Goal: Task Accomplishment & Management: Manage account settings

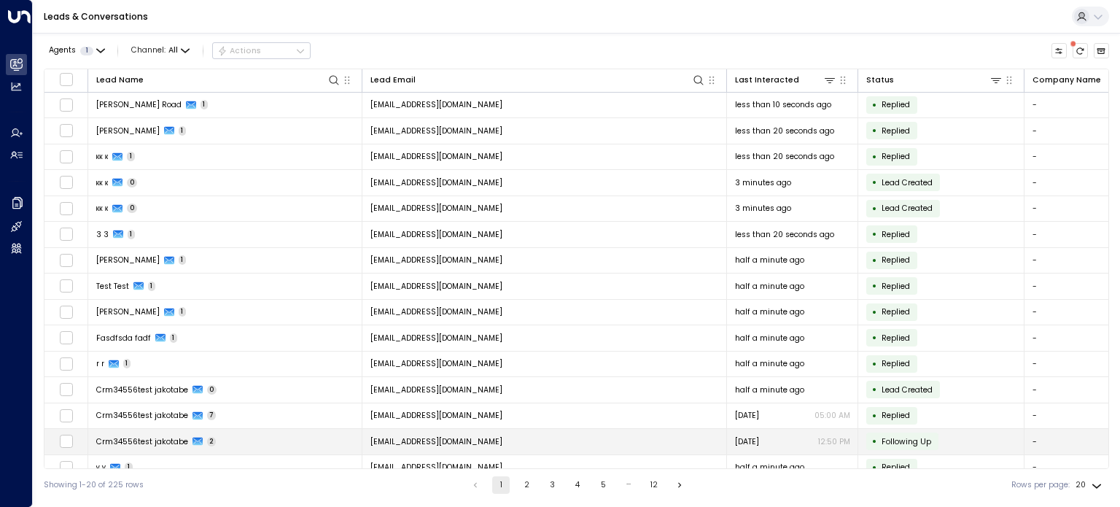
scroll to position [141, 0]
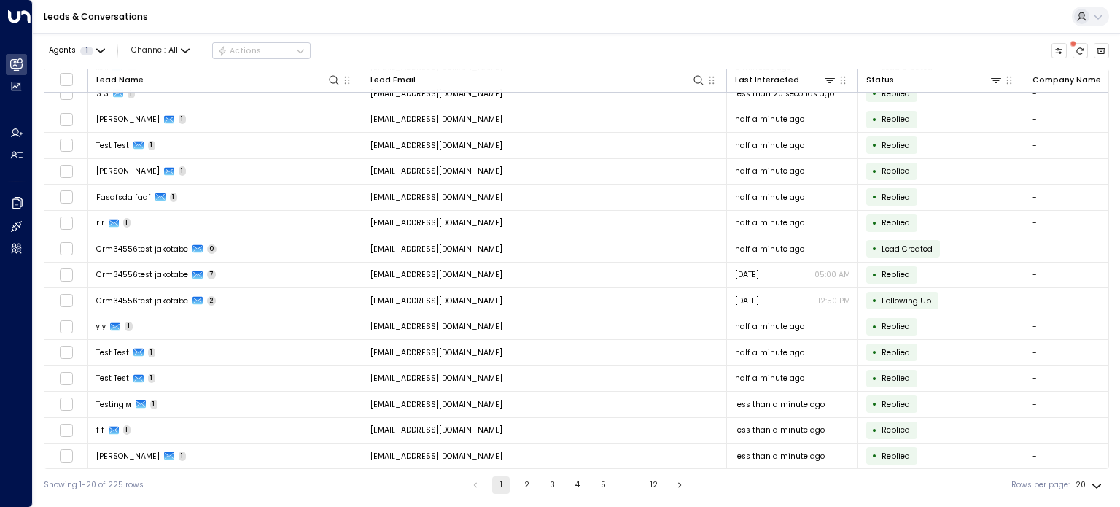
click at [526, 488] on button "2" at bounding box center [527, 485] width 18 height 18
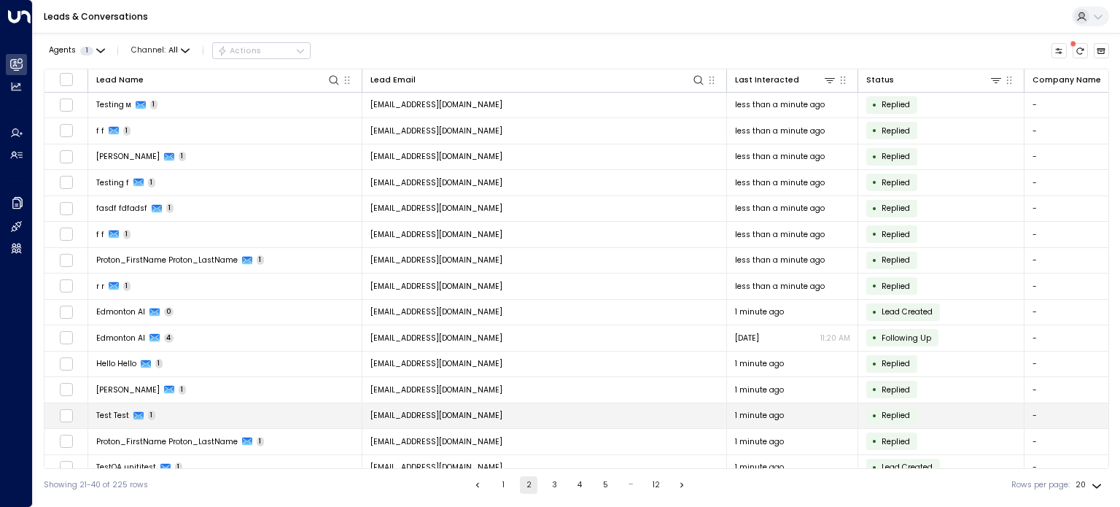
scroll to position [141, 0]
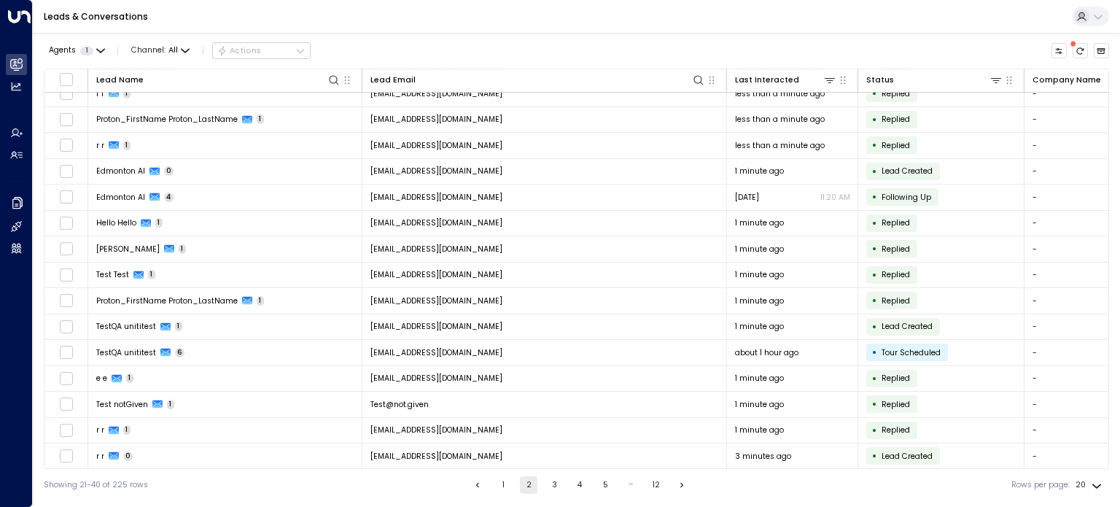
click at [550, 484] on button "3" at bounding box center [554, 485] width 18 height 18
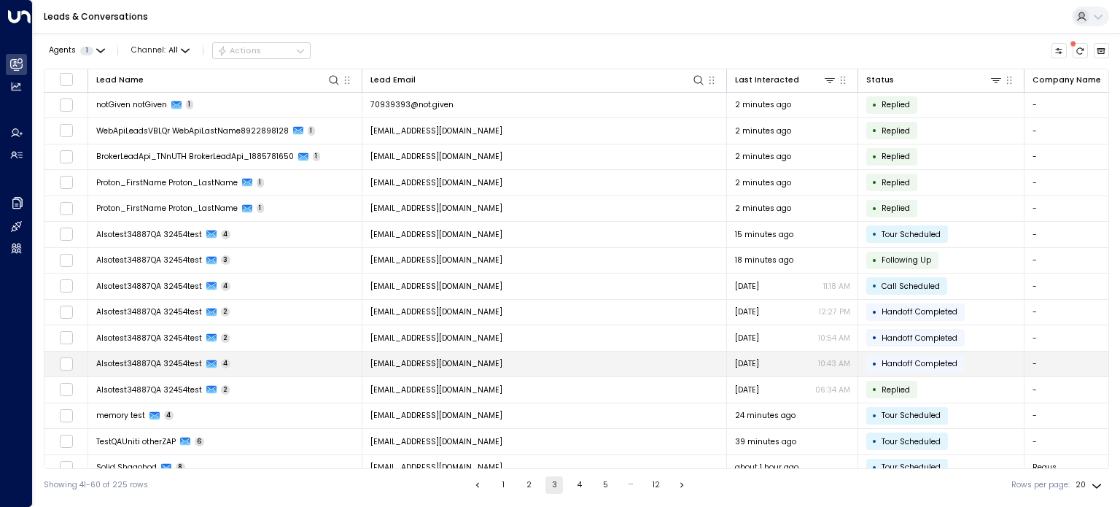
scroll to position [141, 0]
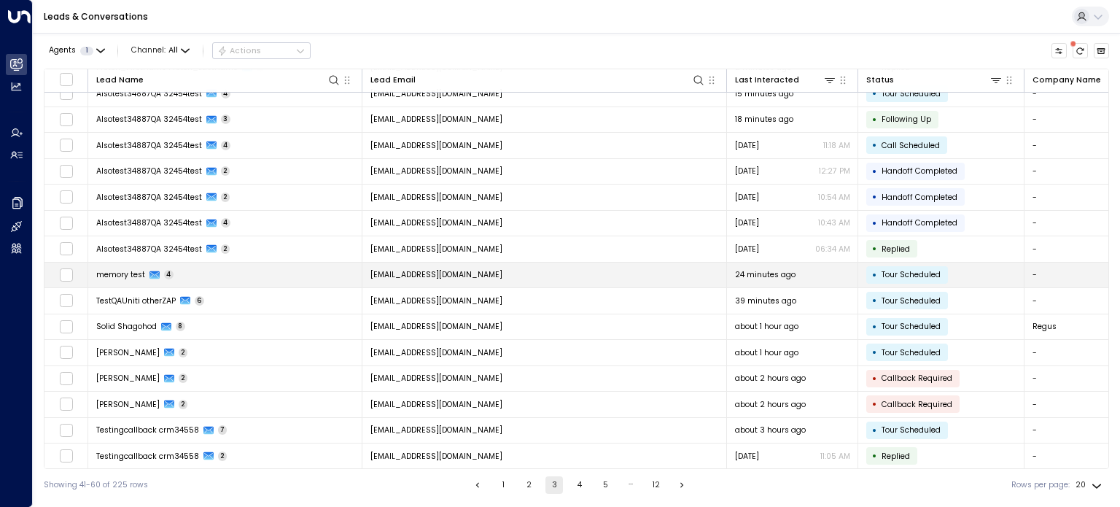
click at [125, 273] on span "memory test" at bounding box center [120, 274] width 49 height 11
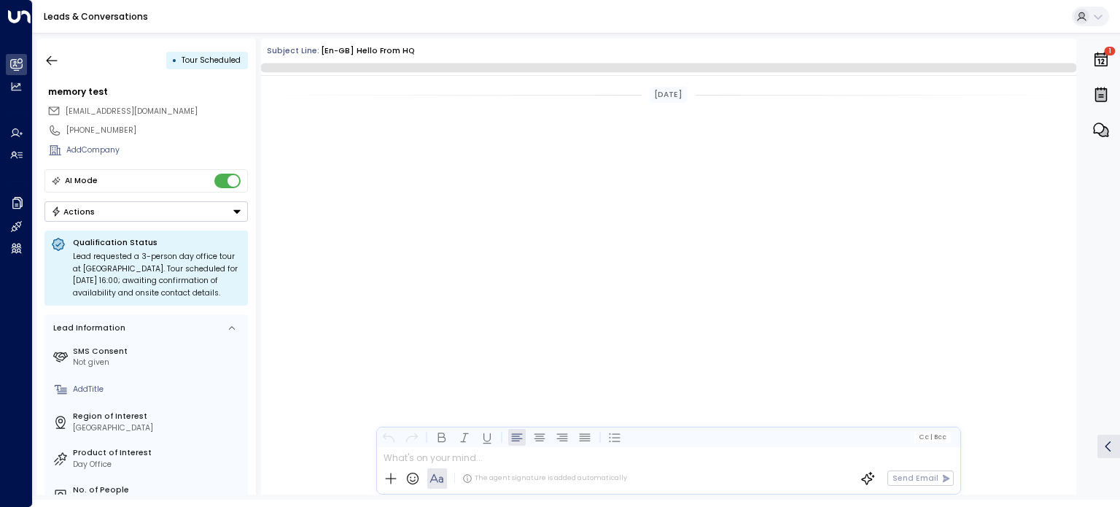
scroll to position [1604, 0]
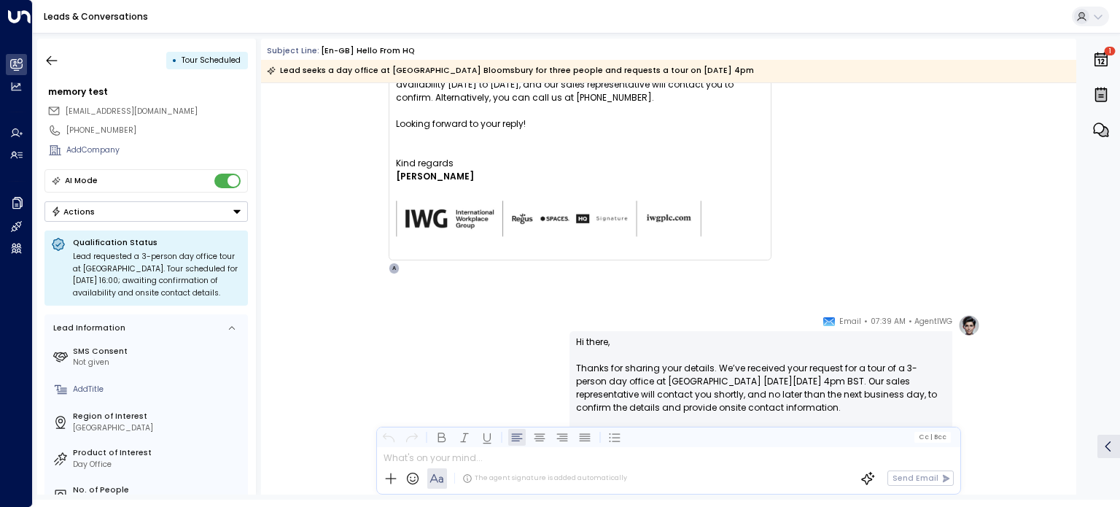
click at [101, 211] on button "Actions" at bounding box center [145, 211] width 203 height 20
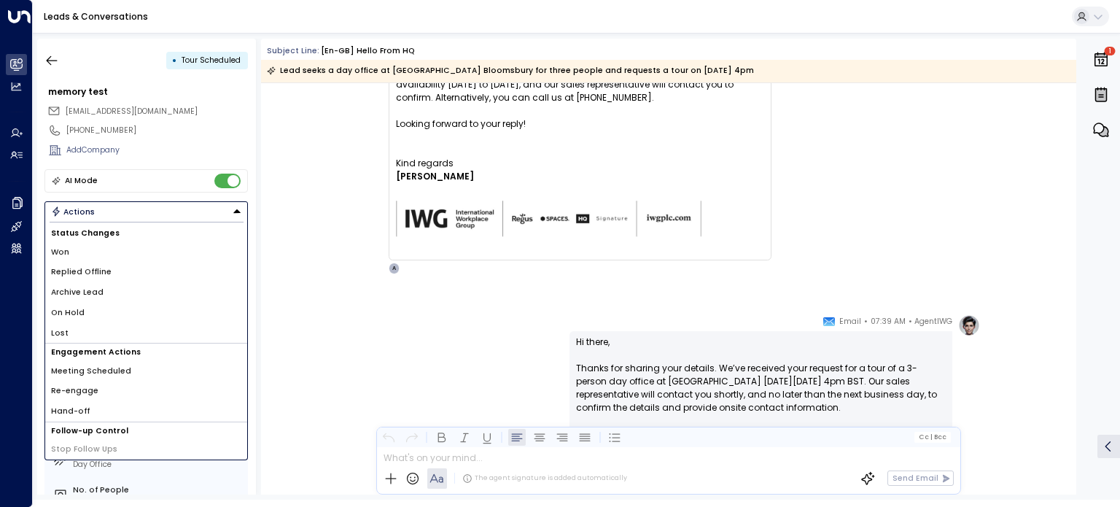
click at [117, 296] on li "Archive Lead" at bounding box center [146, 292] width 202 height 20
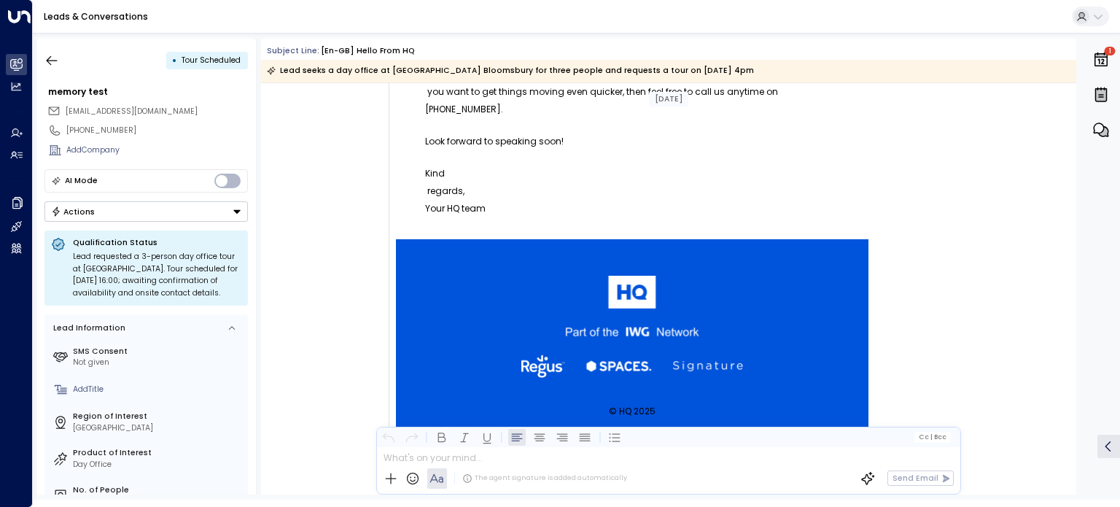
scroll to position [338, 0]
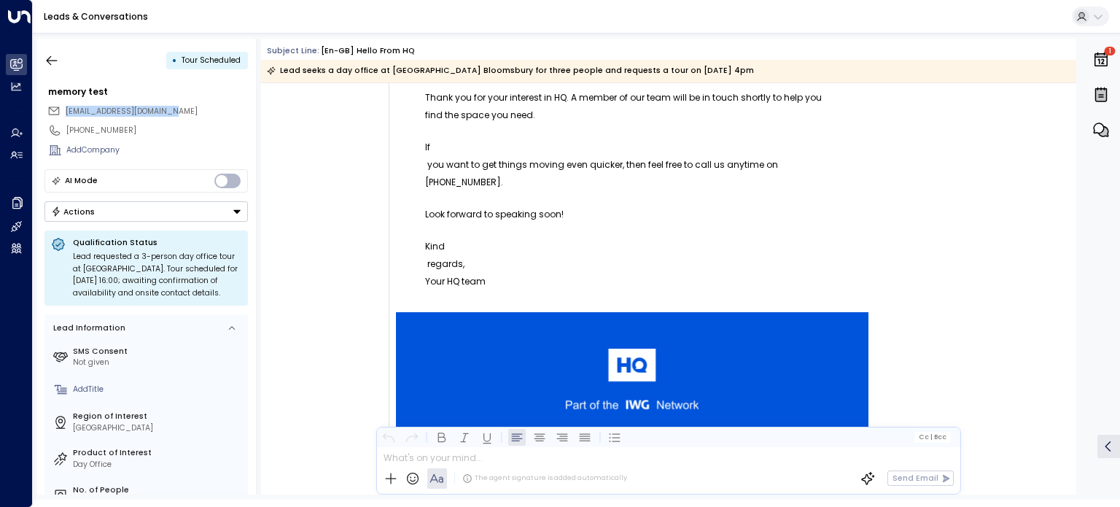
drag, startPoint x: 60, startPoint y: 107, endPoint x: 213, endPoint y: 109, distance: 153.2
click at [213, 109] on div "[EMAIL_ADDRESS][DOMAIN_NAME]" at bounding box center [147, 111] width 201 height 18
copy span "[EMAIL_ADDRESS][DOMAIN_NAME]"
click at [52, 58] on icon "button" at bounding box center [51, 60] width 15 height 15
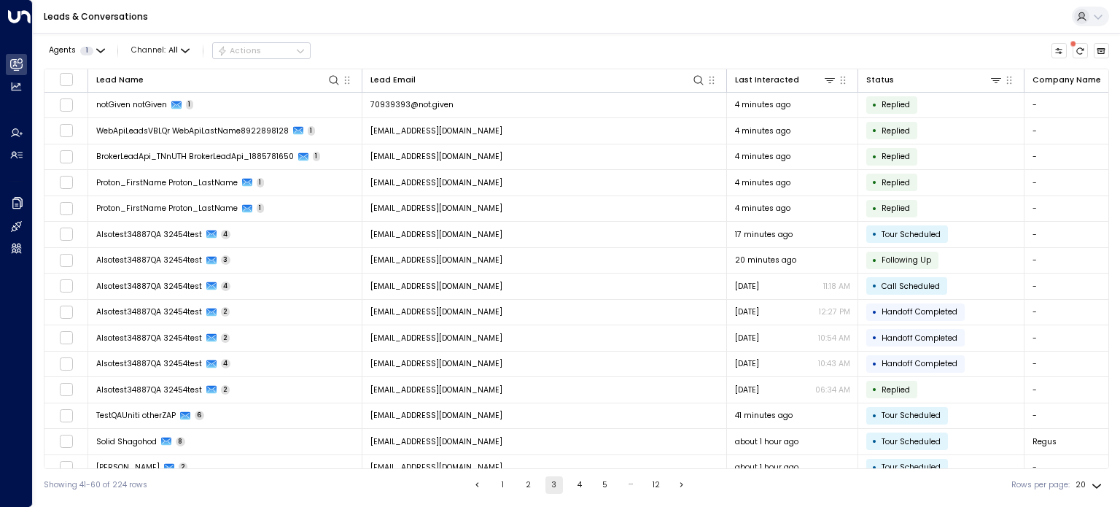
click at [578, 486] on button "4" at bounding box center [580, 485] width 18 height 18
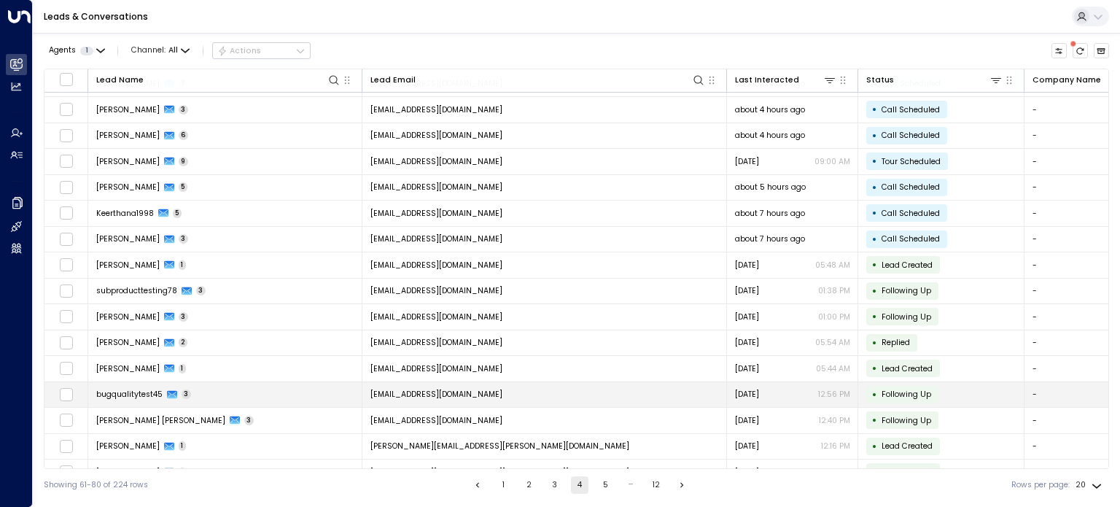
scroll to position [141, 0]
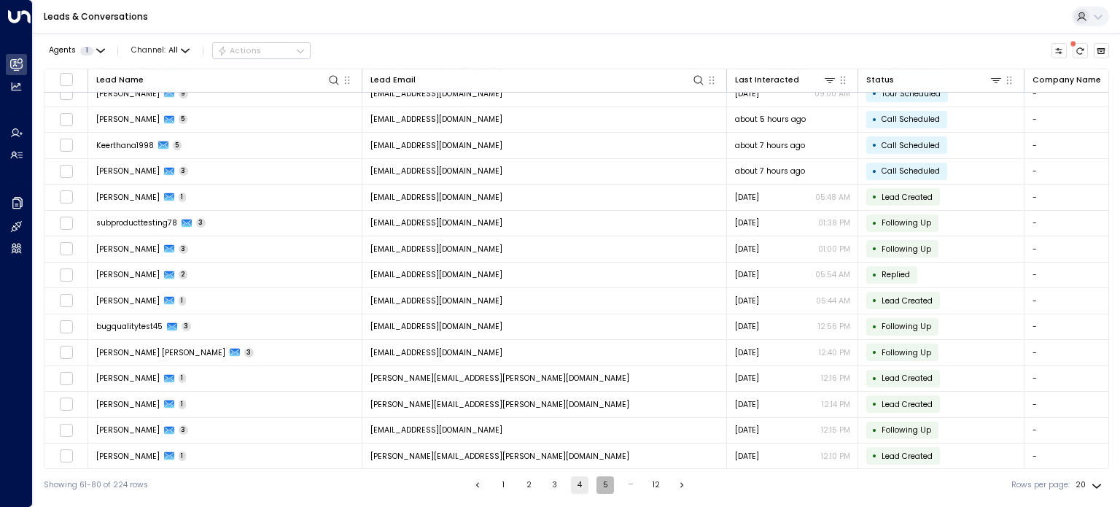
click at [602, 483] on button "5" at bounding box center [606, 485] width 18 height 18
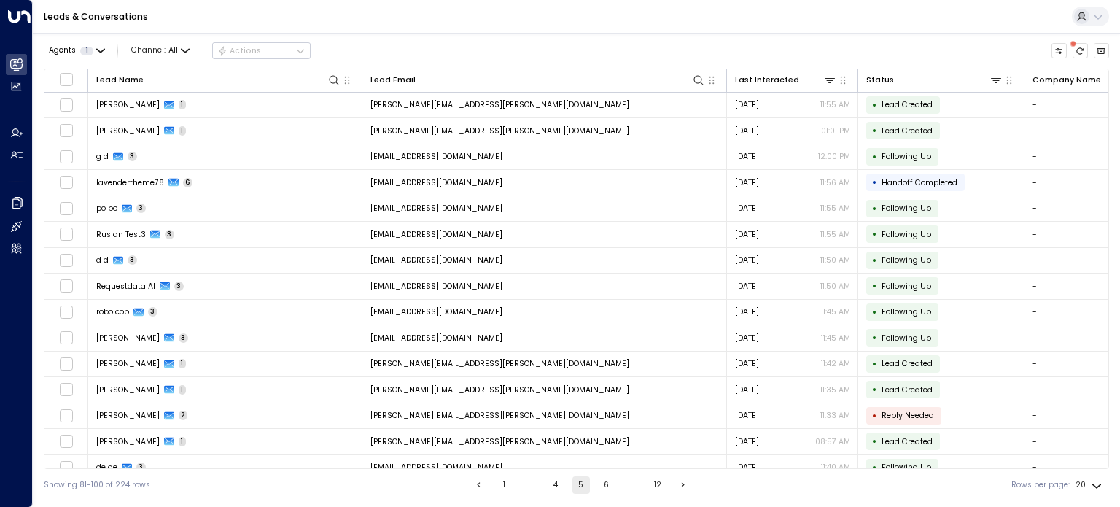
click at [503, 482] on button "1" at bounding box center [505, 485] width 18 height 18
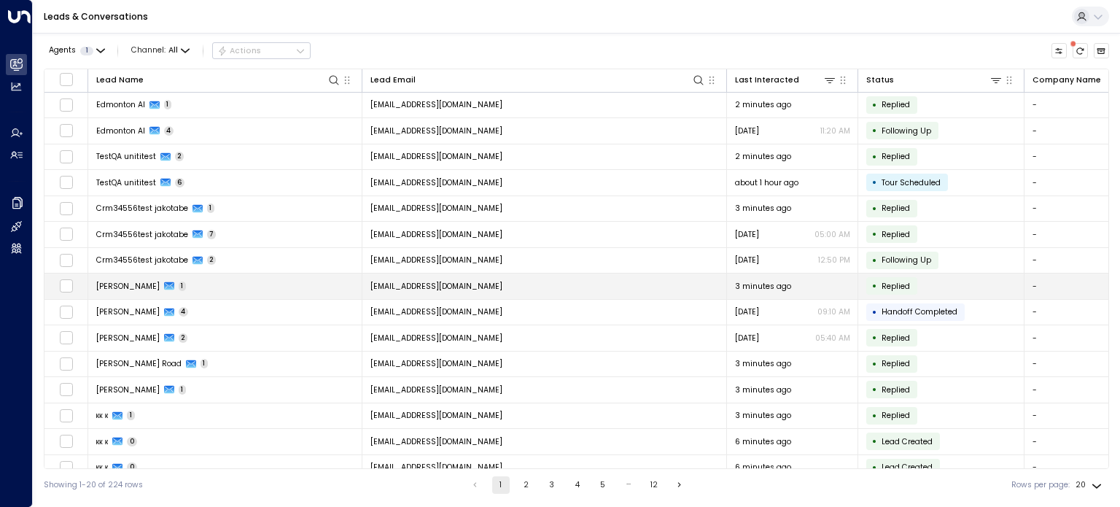
scroll to position [141, 0]
